Goal: Navigation & Orientation: Go to known website

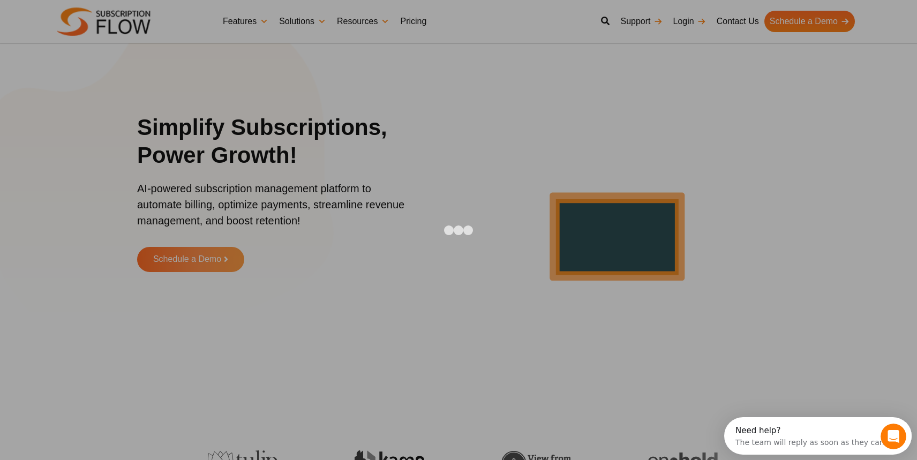
click at [745, 153] on div at bounding box center [458, 230] width 917 height 460
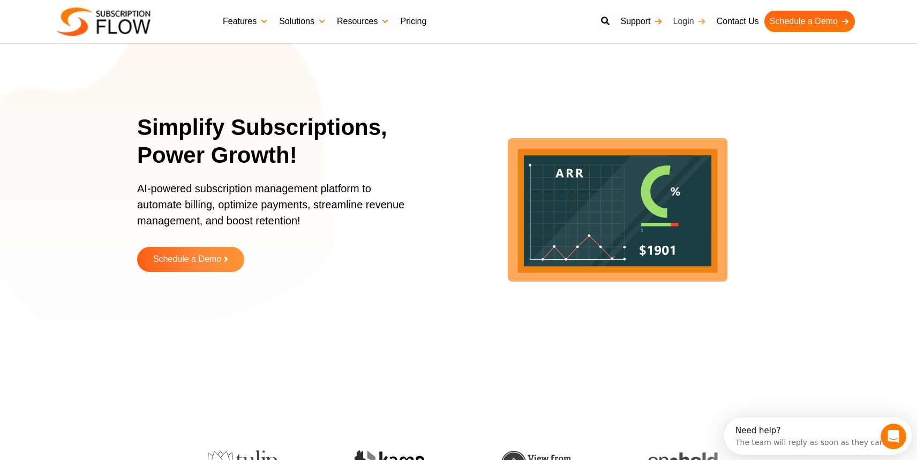
click at [691, 23] on link "Login" at bounding box center [689, 21] width 43 height 21
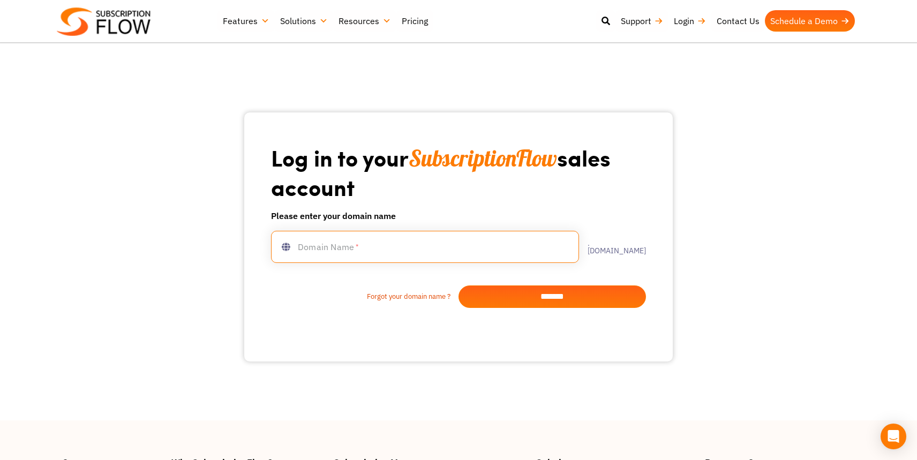
click at [426, 261] on input "text" at bounding box center [425, 247] width 308 height 32
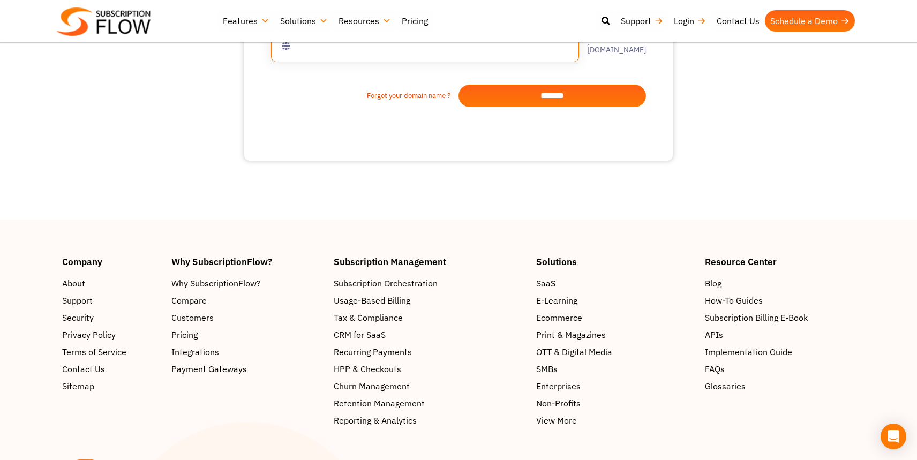
scroll to position [336, 0]
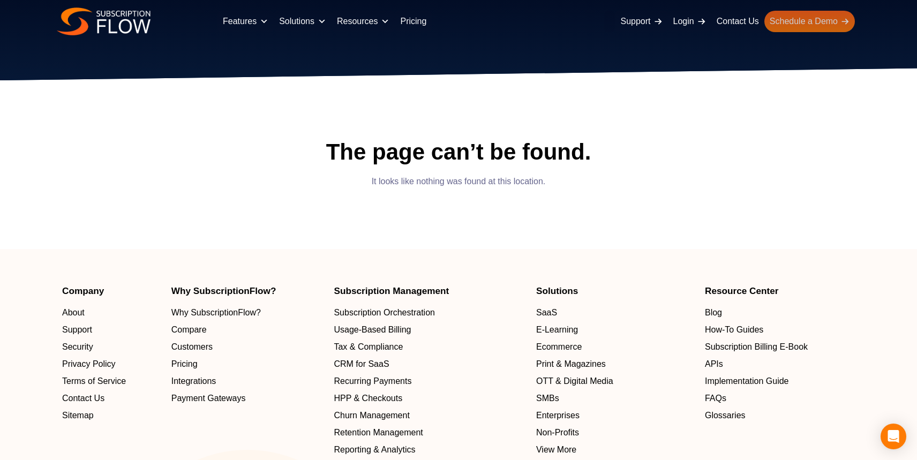
click at [806, 24] on link "Schedule a Demo" at bounding box center [810, 21] width 91 height 21
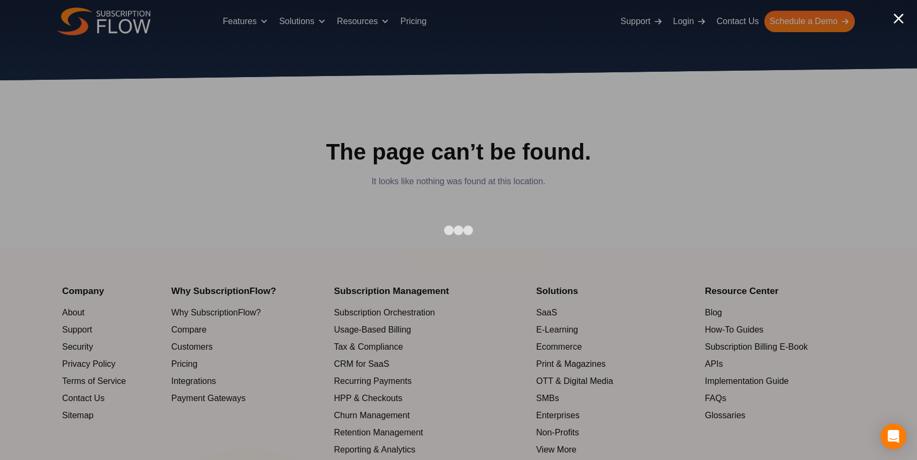
click at [758, 171] on div at bounding box center [458, 230] width 917 height 460
